Goal: Use online tool/utility: Utilize a website feature to perform a specific function

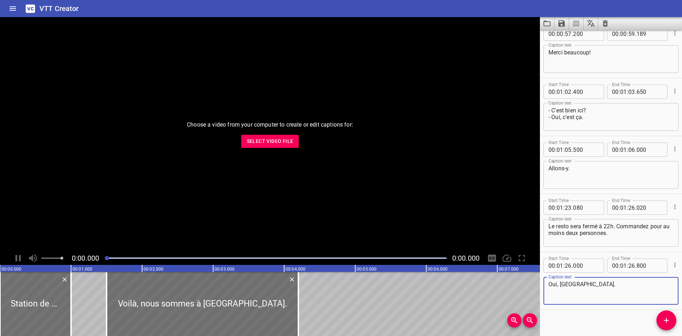
scroll to position [538, 0]
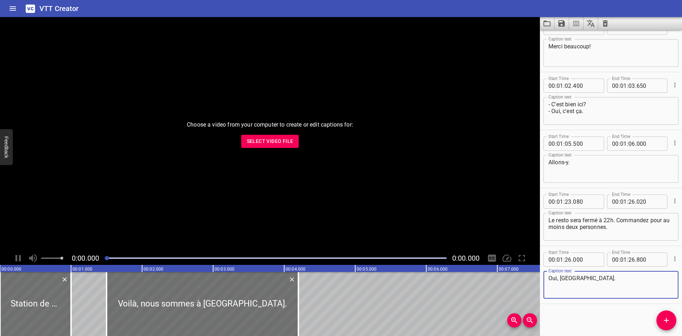
click at [9, 8] on icon "Home" at bounding box center [13, 8] width 9 height 9
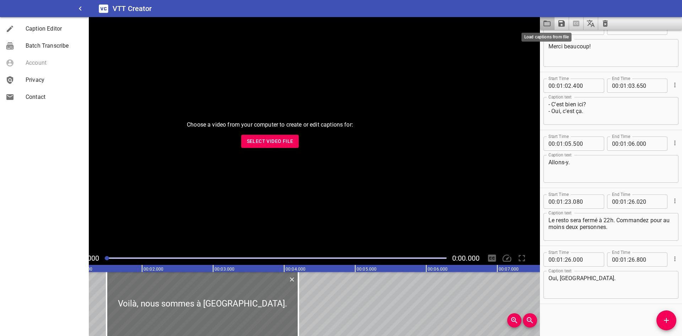
click at [545, 22] on icon "Load captions from file" at bounding box center [547, 23] width 9 height 9
click at [113, 4] on h6 "VTT Creator" at bounding box center [132, 8] width 39 height 11
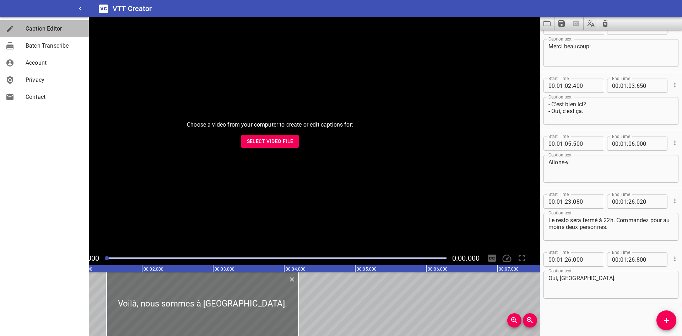
click at [38, 29] on span "Caption Editor" at bounding box center [55, 29] width 58 height 9
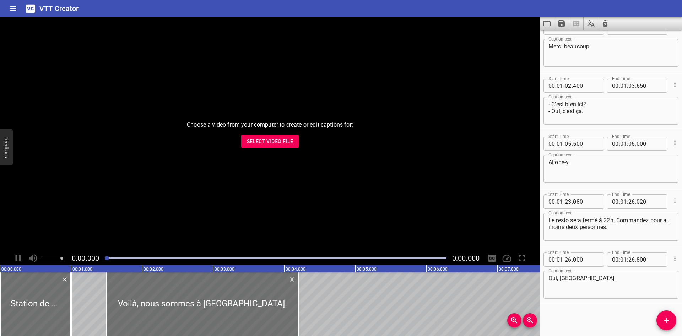
click at [63, 9] on h6 "VTT Creator" at bounding box center [58, 8] width 39 height 11
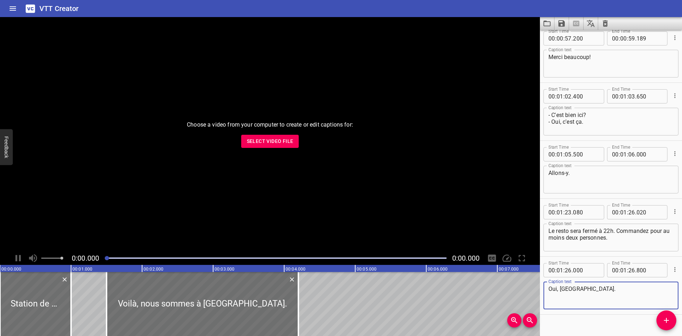
scroll to position [538, 0]
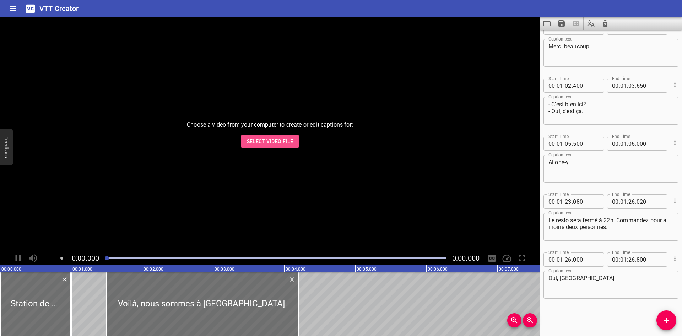
click at [271, 147] on button "Select Video File" at bounding box center [270, 141] width 58 height 13
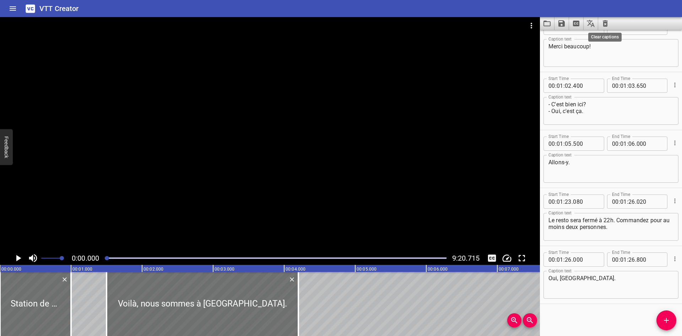
click at [605, 25] on icon "Clear captions" at bounding box center [605, 23] width 5 height 6
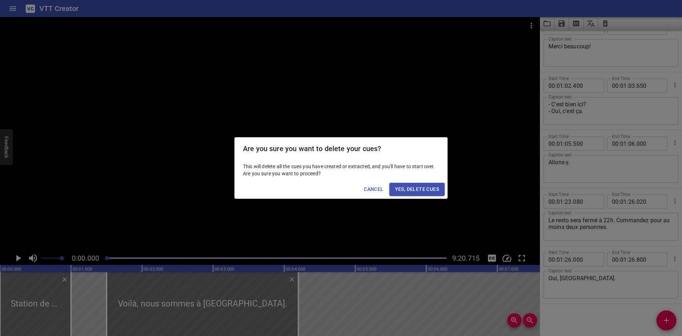
click at [437, 190] on span "Yes, Delete Cues" at bounding box center [417, 189] width 44 height 9
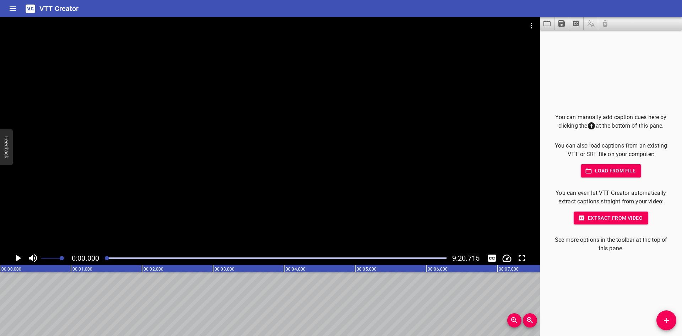
click at [582, 220] on icon "button" at bounding box center [581, 217] width 7 height 7
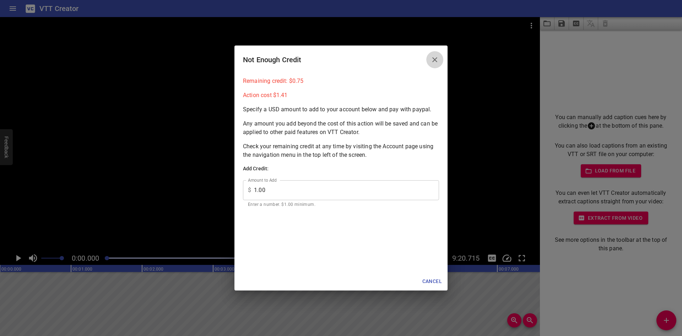
click at [434, 59] on icon "Close" at bounding box center [434, 59] width 5 height 5
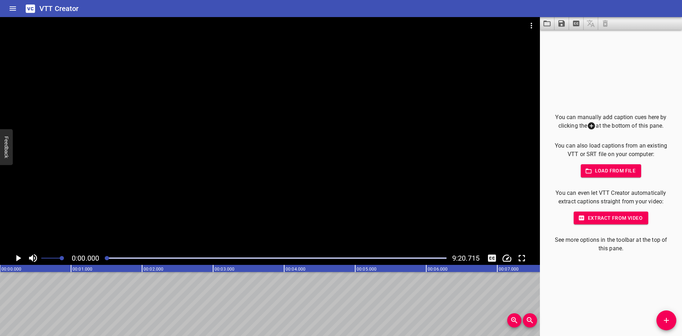
click at [595, 283] on div "You can manually add caption cues here by clicking the at the bottom of this pa…" at bounding box center [611, 183] width 142 height 306
